Goal: Information Seeking & Learning: Learn about a topic

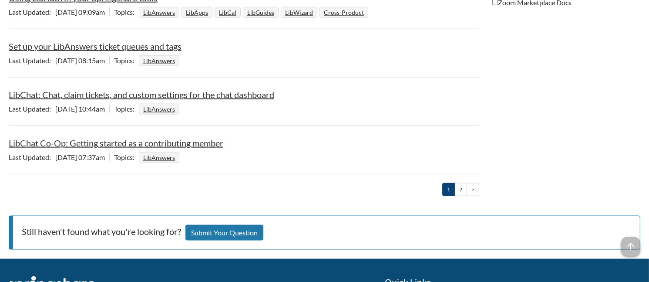
scroll to position [1092, 0]
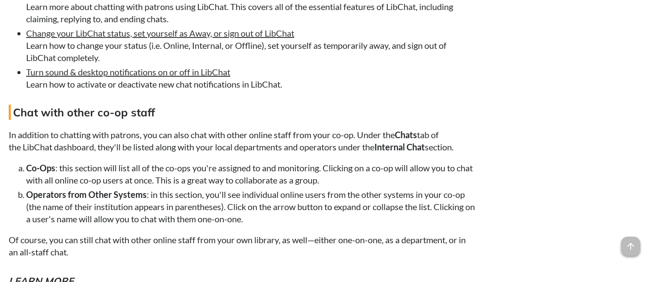
scroll to position [3144, 0]
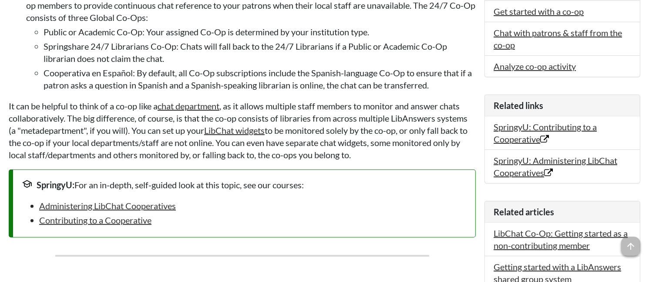
scroll to position [334, 0]
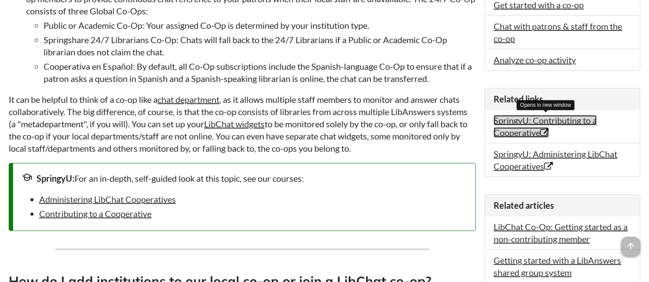
click at [544, 118] on link "SpringyU: Contributing to a Cooperative Opens in new window" at bounding box center [545, 126] width 103 height 23
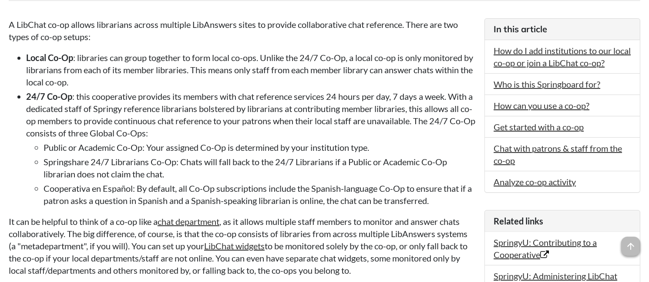
scroll to position [100, 0]
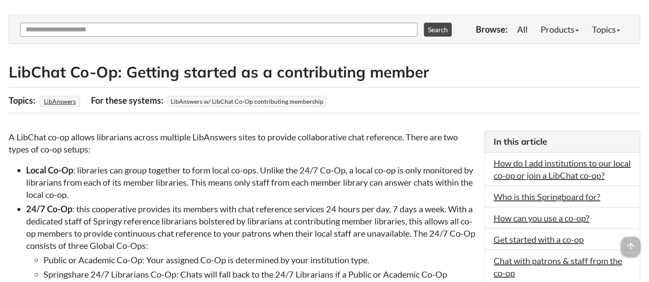
click at [10, 184] on ul "Local Co-Op : libraries can group together to form local co-ops. Unlike the 24/…" at bounding box center [242, 241] width 467 height 155
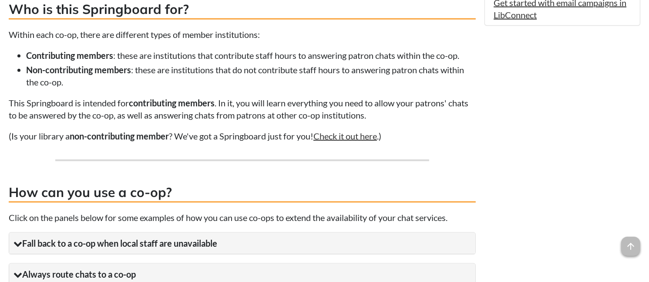
scroll to position [839, 0]
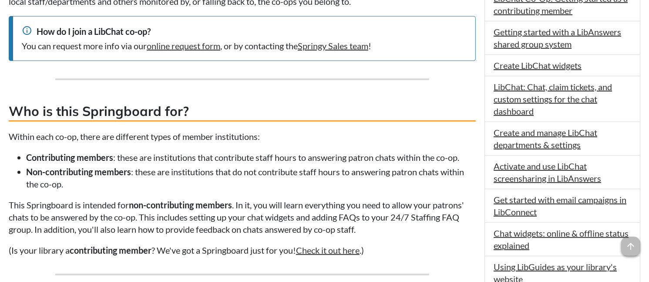
scroll to position [439, 0]
